Goal: Find specific page/section: Find specific page/section

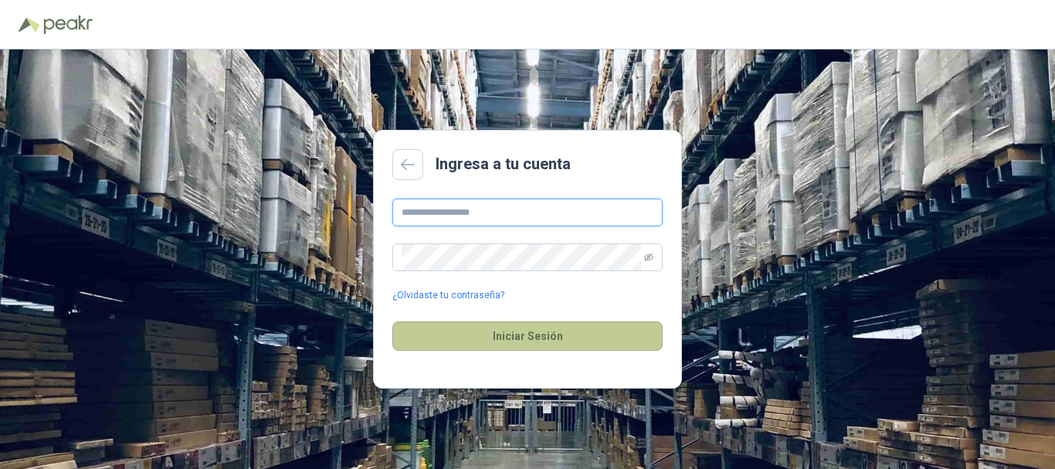
type input "**********"
click at [503, 344] on button "Iniciar Sesión" at bounding box center [527, 335] width 270 height 29
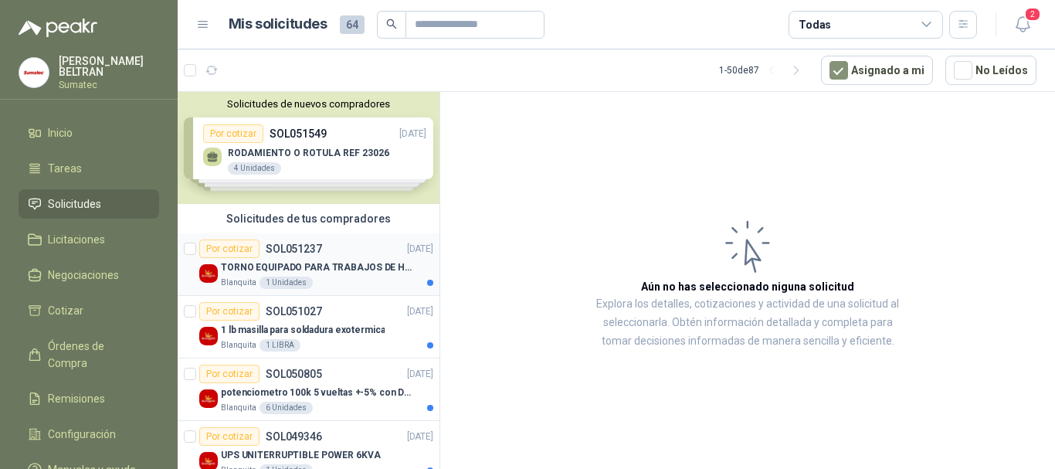
click at [355, 274] on p "TORNO EQUIPADO PARA TRABAJOS DE HASTA 1 METRO DE PRIMER O SEGUNDA MANO" at bounding box center [317, 267] width 192 height 15
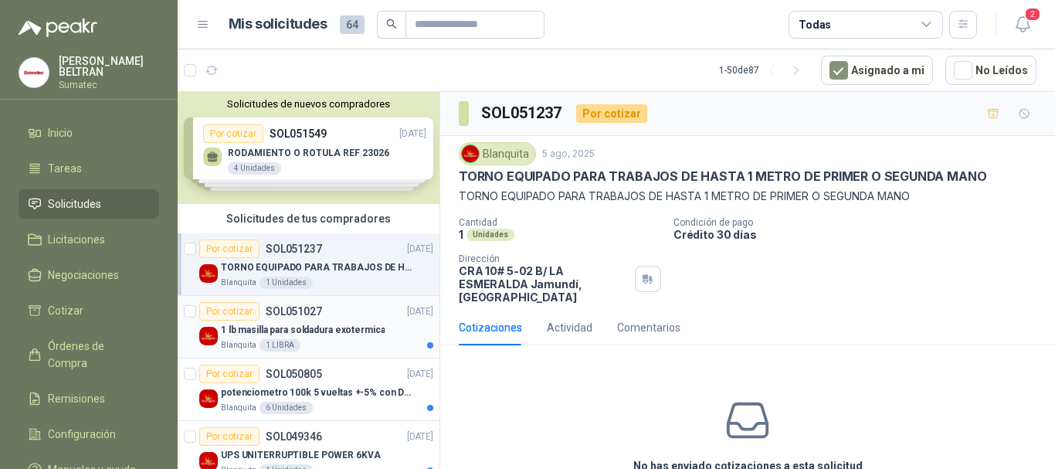
click at [323, 310] on div "Por cotizar SOL051027 [DATE]" at bounding box center [316, 311] width 234 height 19
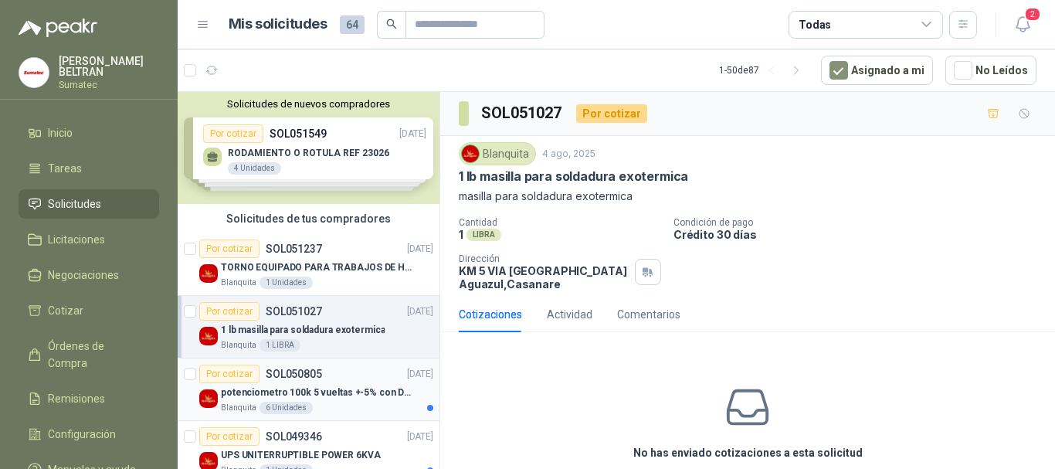
click at [326, 384] on div "potenciometro 100k 5 vueltas +-5% con Dial perilla" at bounding box center [327, 392] width 212 height 19
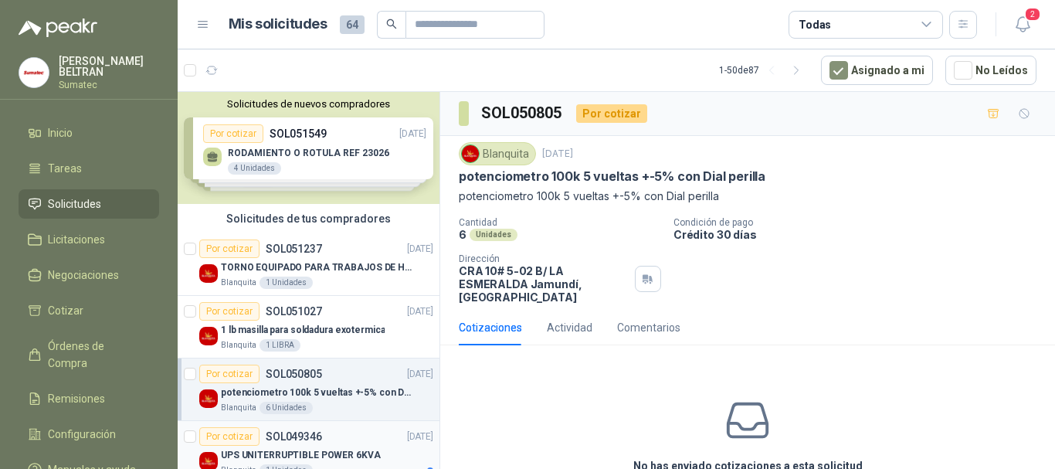
click at [311, 434] on p "SOL049346" at bounding box center [294, 436] width 56 height 11
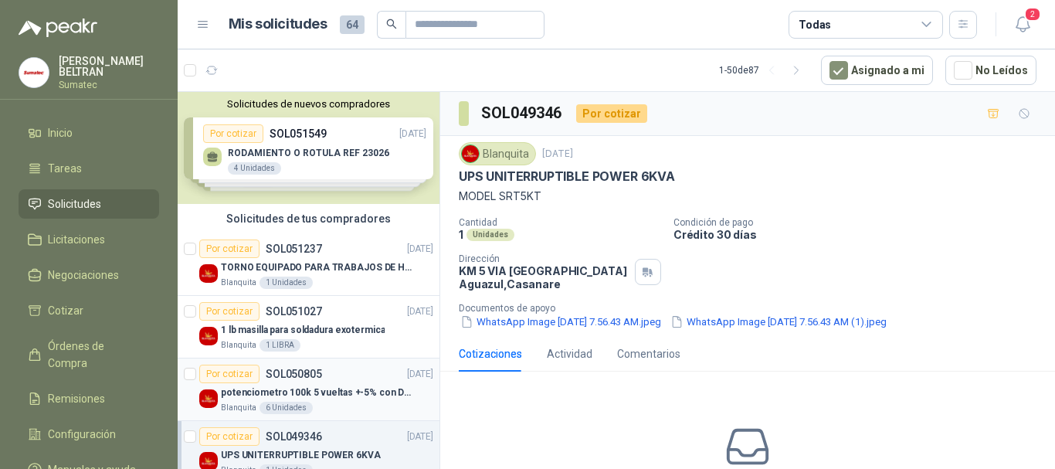
scroll to position [77, 0]
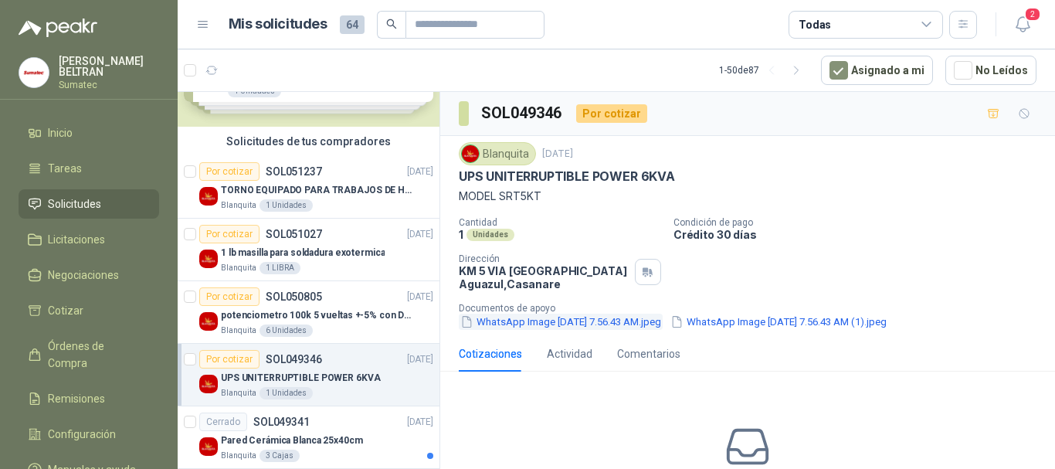
click at [575, 320] on button "WhatsApp Image [DATE] 7.56.43 AM.jpeg" at bounding box center [561, 321] width 204 height 16
click at [799, 324] on button "WhatsApp Image [DATE] 7.56.43 AM (1).jpeg" at bounding box center [778, 321] width 219 height 16
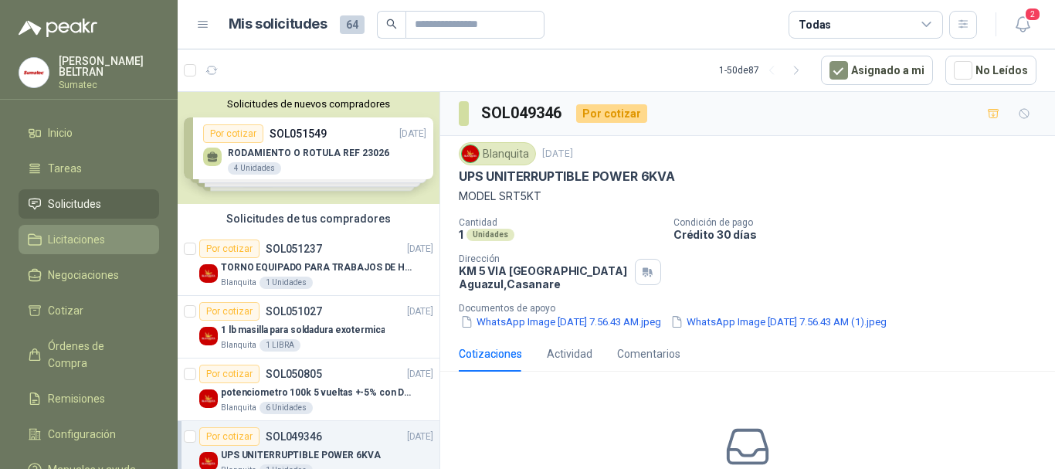
click at [70, 231] on span "Licitaciones" at bounding box center [76, 239] width 57 height 17
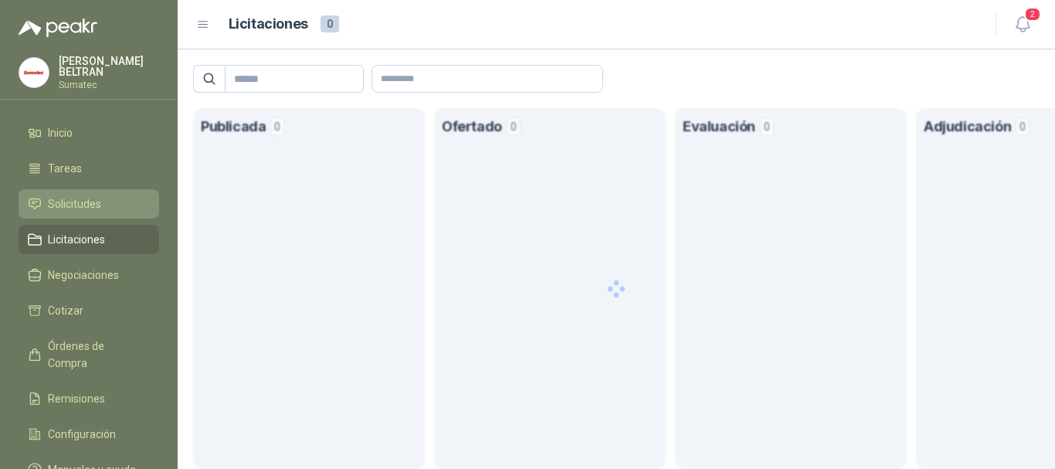
click at [86, 199] on span "Solicitudes" at bounding box center [74, 203] width 53 height 17
